Goal: Task Accomplishment & Management: Use online tool/utility

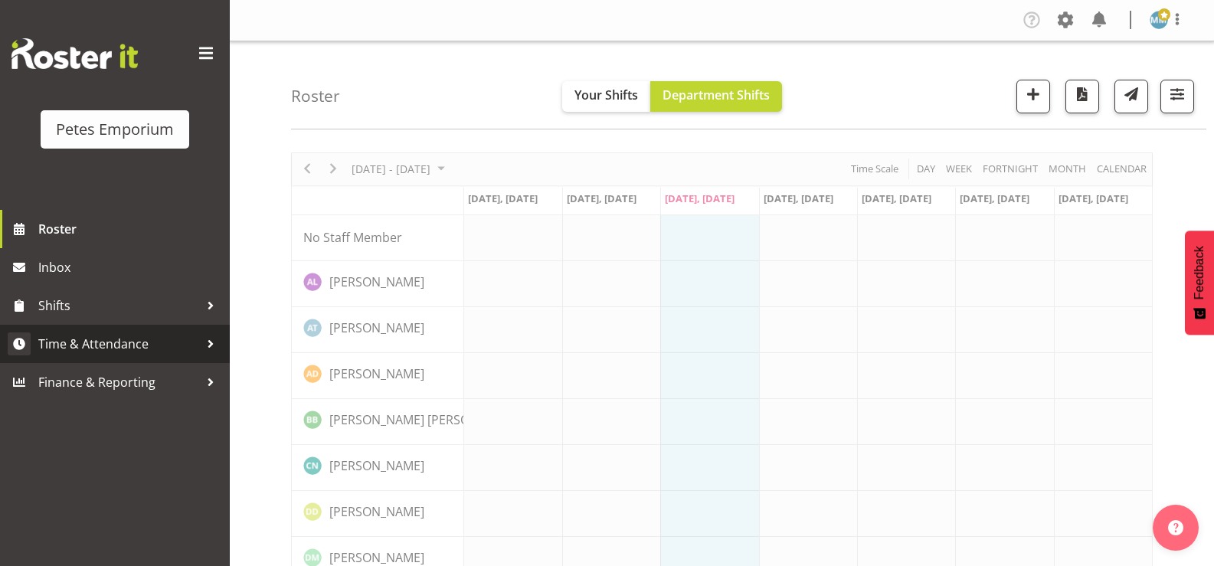
click at [162, 338] on span "Time & Attendance" at bounding box center [118, 343] width 161 height 23
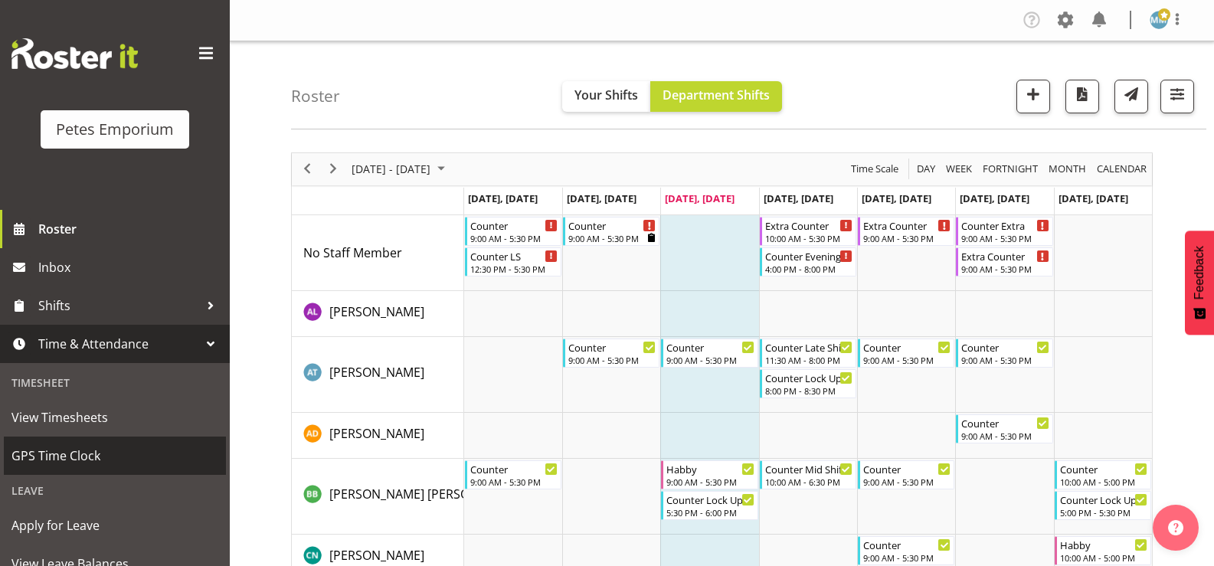
click at [127, 455] on span "GPS Time Clock" at bounding box center [114, 455] width 207 height 23
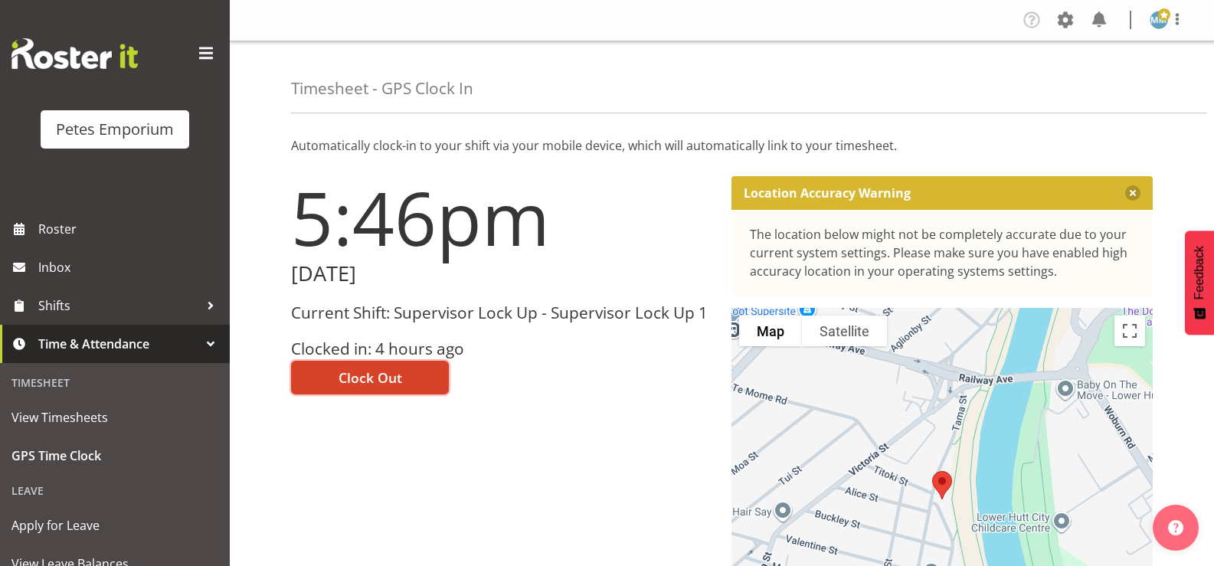
click at [384, 379] on span "Clock Out" at bounding box center [370, 378] width 64 height 20
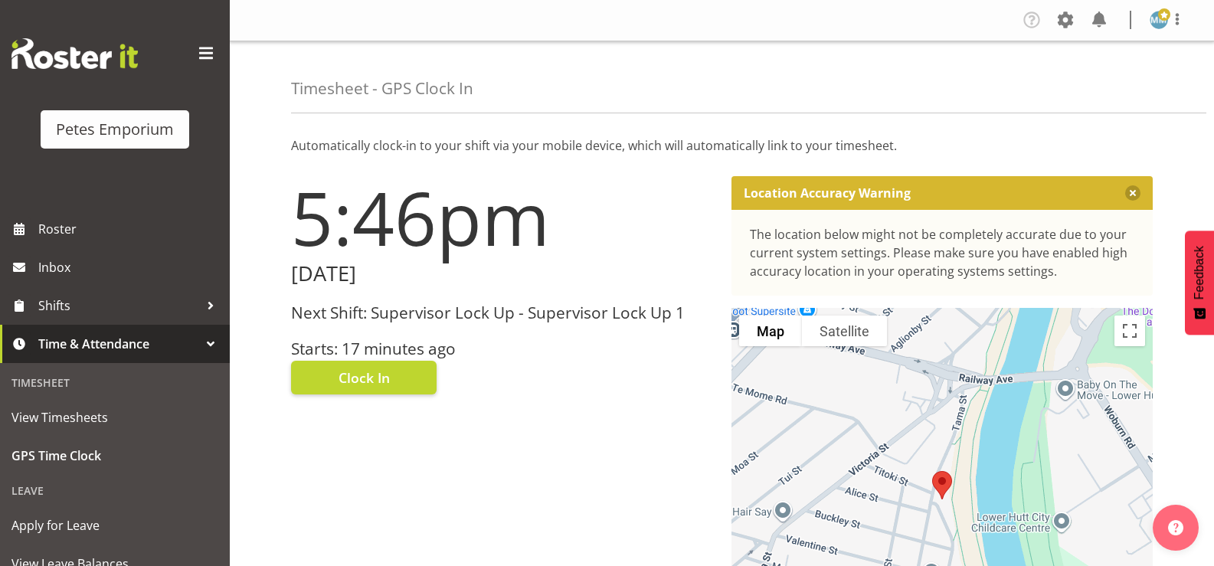
click at [1158, 14] on span at bounding box center [1164, 14] width 12 height 12
click at [1080, 82] on link "Log Out" at bounding box center [1112, 81] width 147 height 28
